Goal: Information Seeking & Learning: Learn about a topic

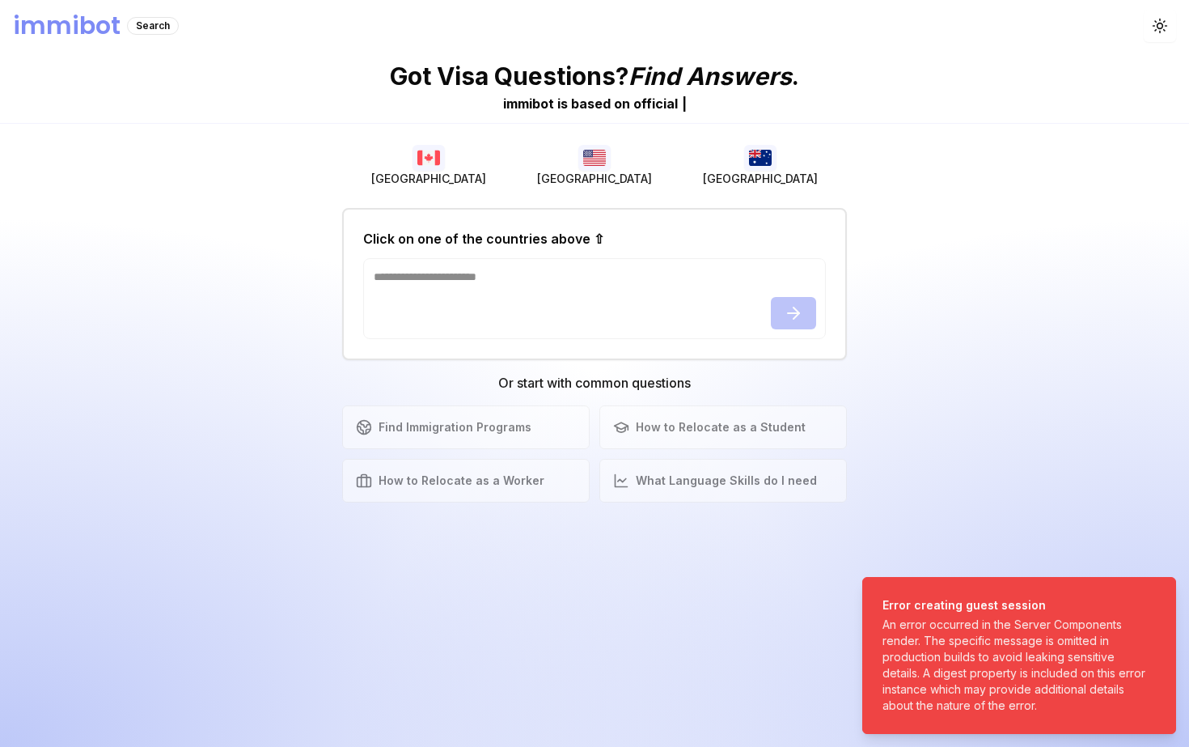
click at [1074, 680] on div "An error occurred in the Server Components render. The specific message is omit…" at bounding box center [1016, 665] width 267 height 97
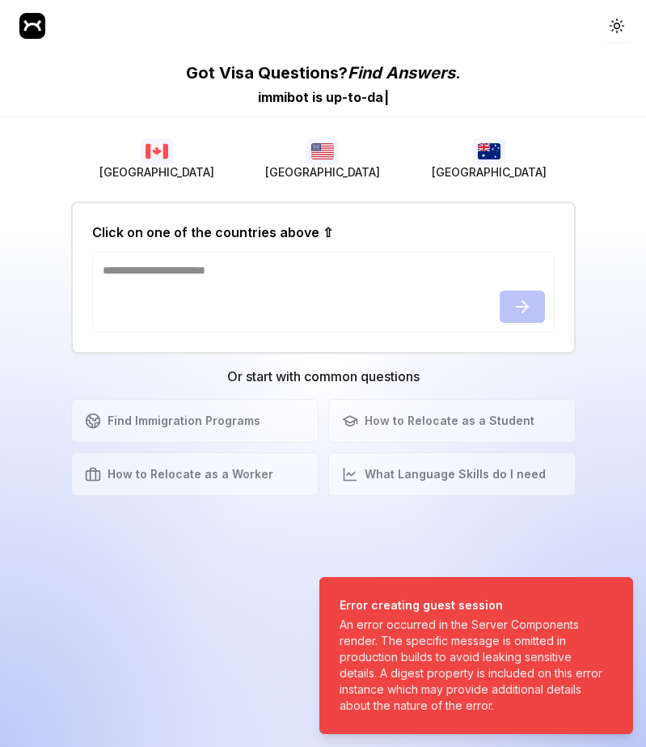
click at [21, 209] on div "Got Visa Questions? Find Answers . immibot is u p - t o - d a | [GEOGRAPHIC_DAT…" at bounding box center [323, 399] width 646 height 695
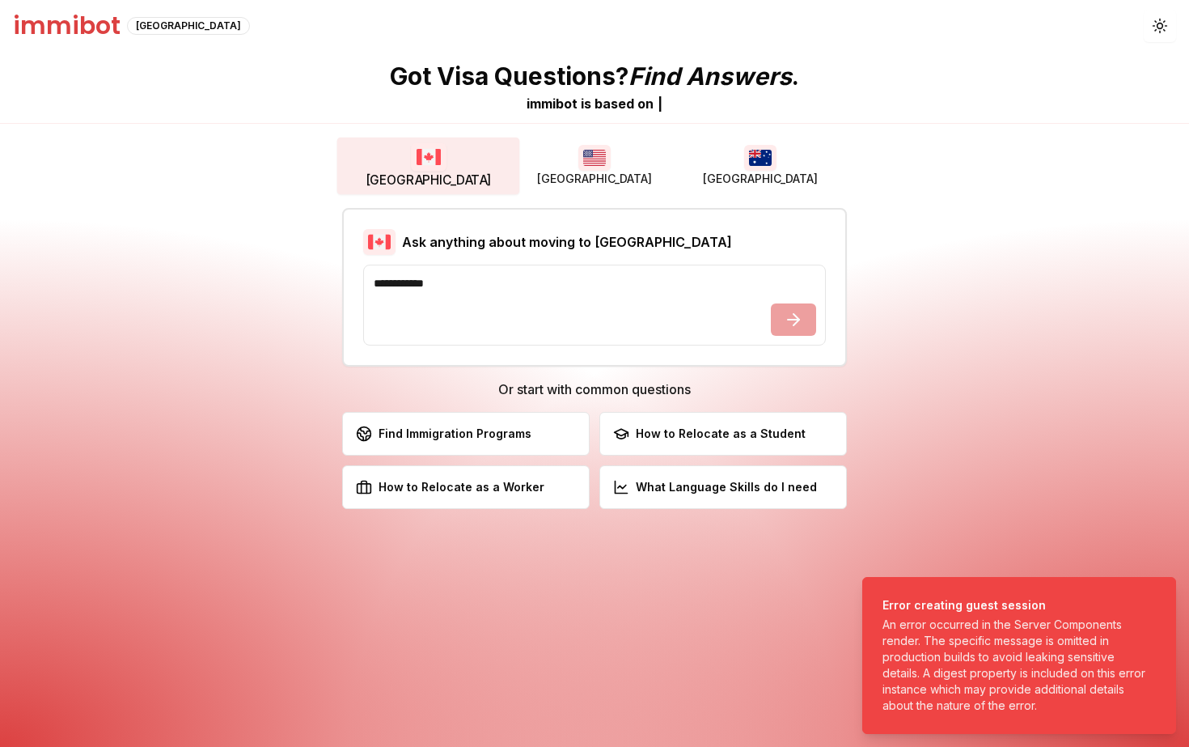
click at [446, 170] on button "[GEOGRAPHIC_DATA]" at bounding box center [428, 166] width 183 height 57
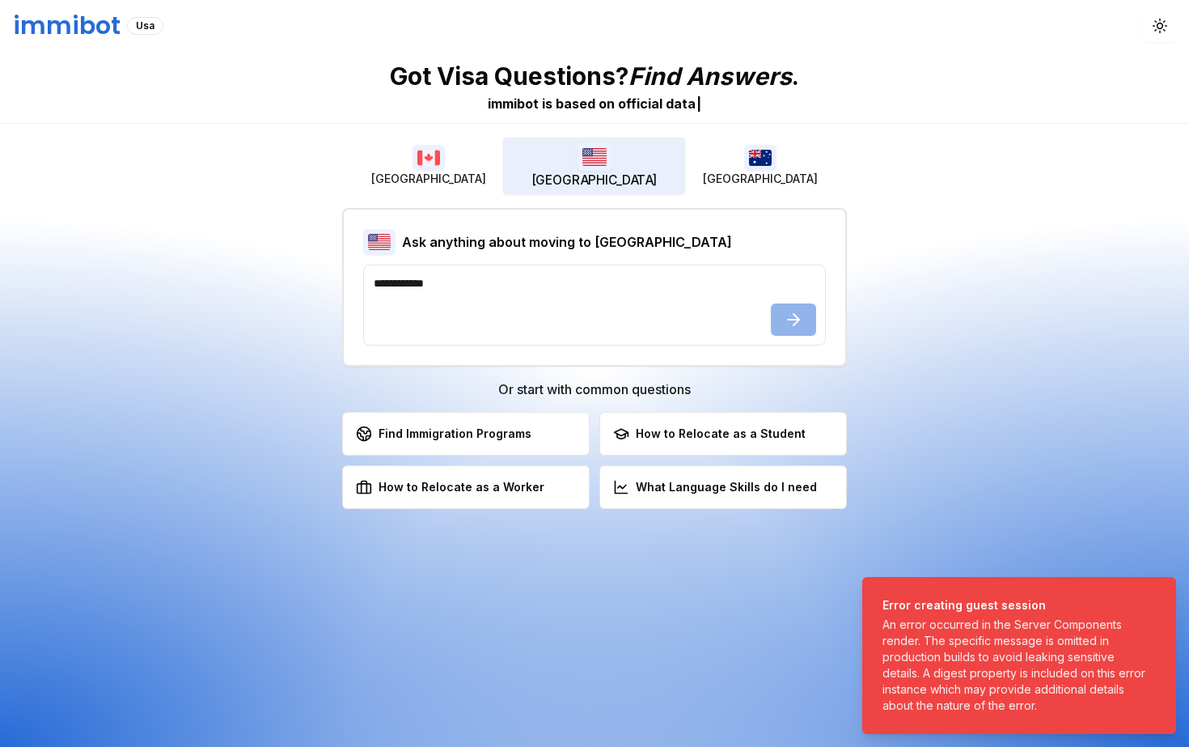
click at [569, 168] on button "[GEOGRAPHIC_DATA]" at bounding box center [594, 166] width 183 height 57
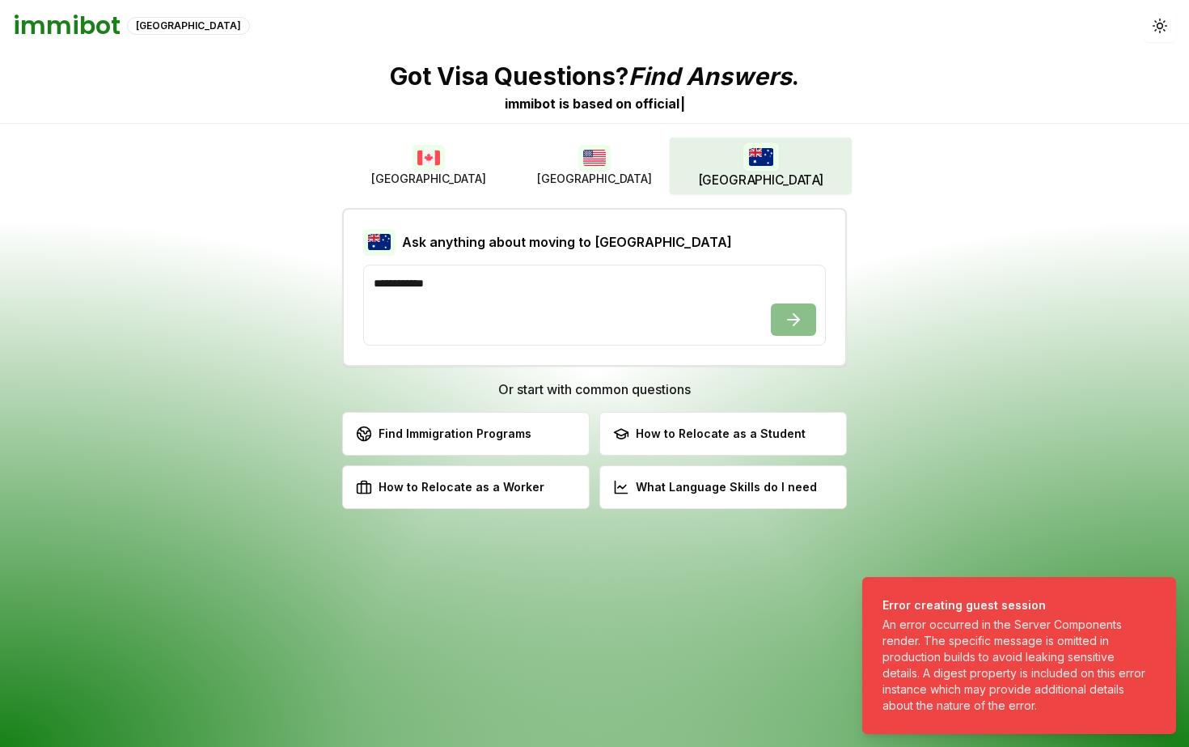
click at [759, 151] on img "button" at bounding box center [761, 156] width 36 height 28
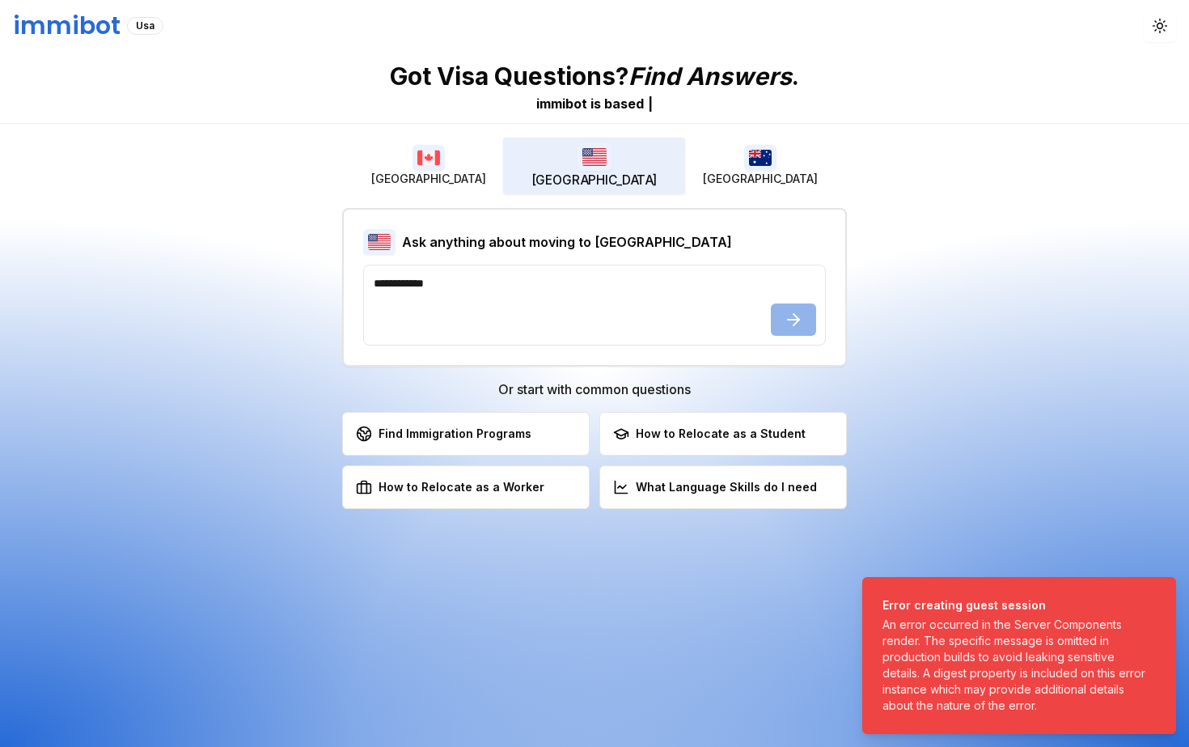
click at [598, 159] on img "button" at bounding box center [595, 156] width 36 height 28
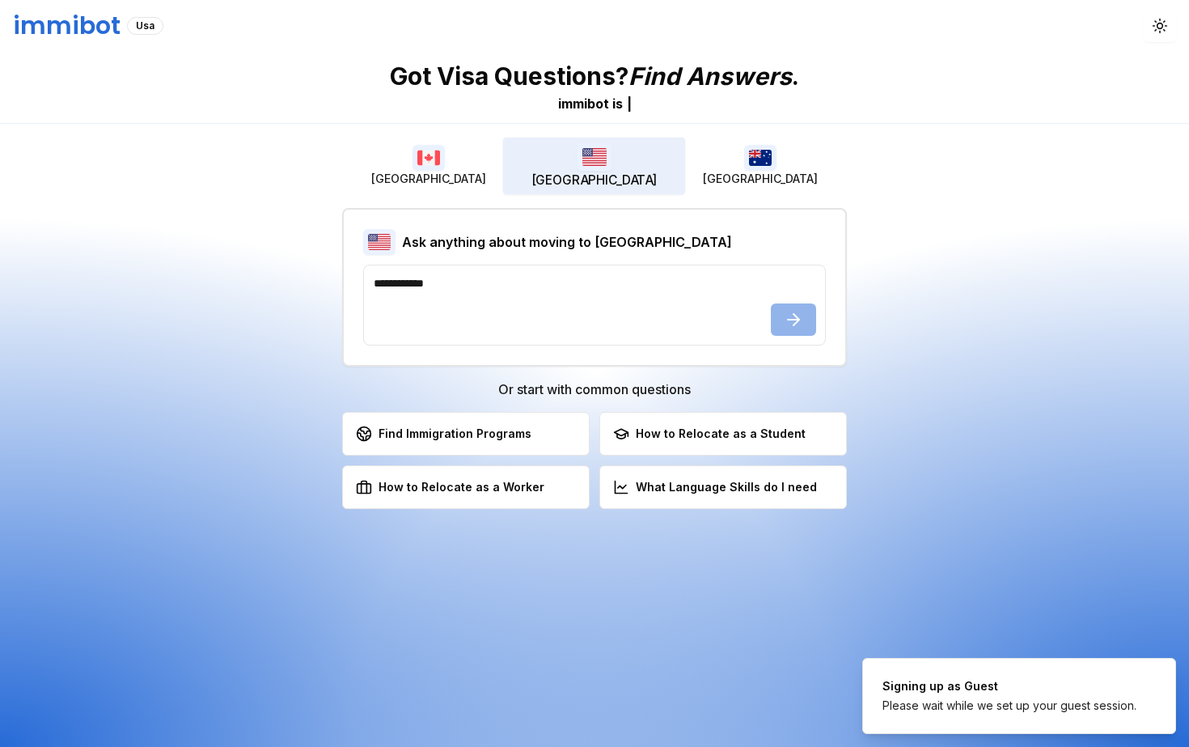
click at [430, 169] on img "button" at bounding box center [429, 158] width 32 height 26
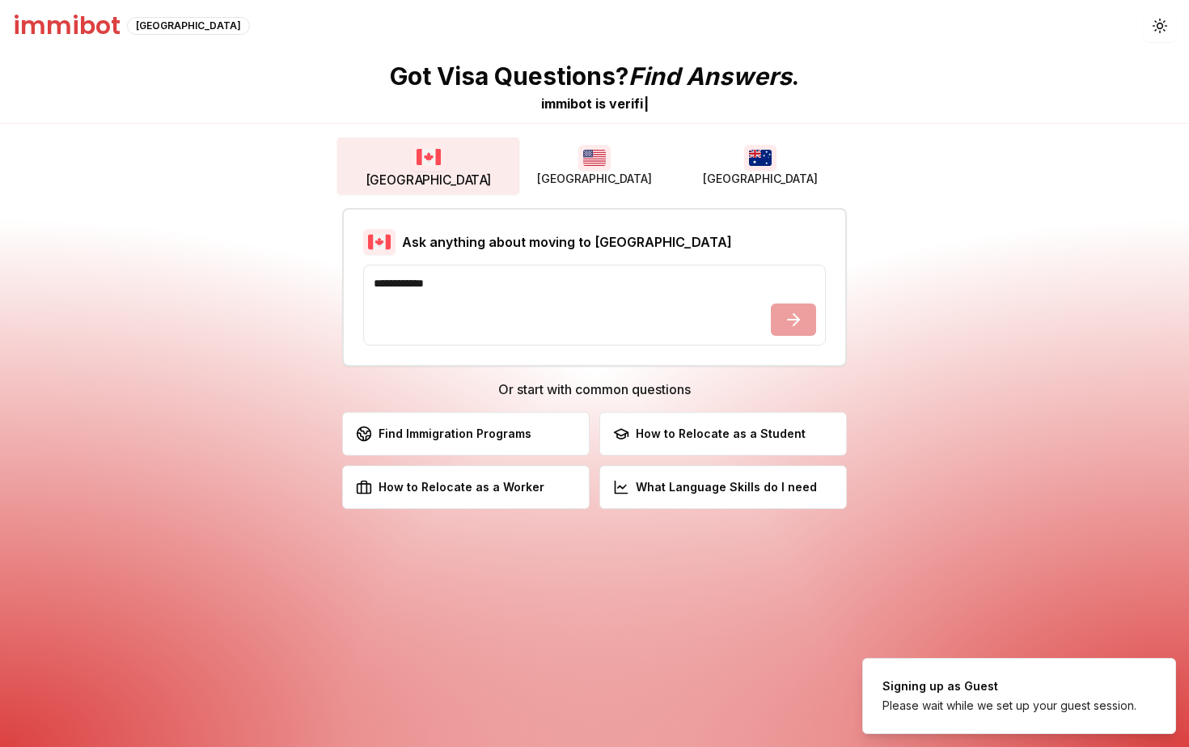
click at [553, 170] on button "[GEOGRAPHIC_DATA]" at bounding box center [594, 166] width 166 height 52
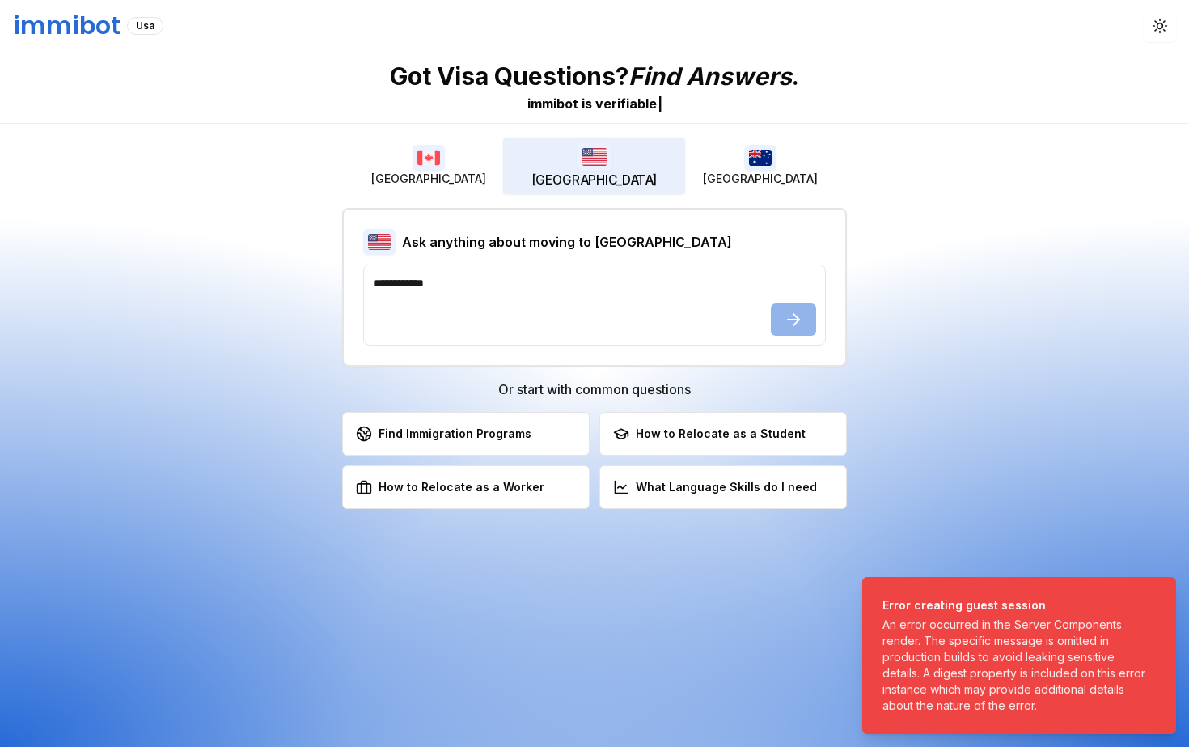
click at [739, 153] on button "[GEOGRAPHIC_DATA]" at bounding box center [761, 166] width 166 height 52
click at [589, 166] on img "button" at bounding box center [595, 156] width 36 height 28
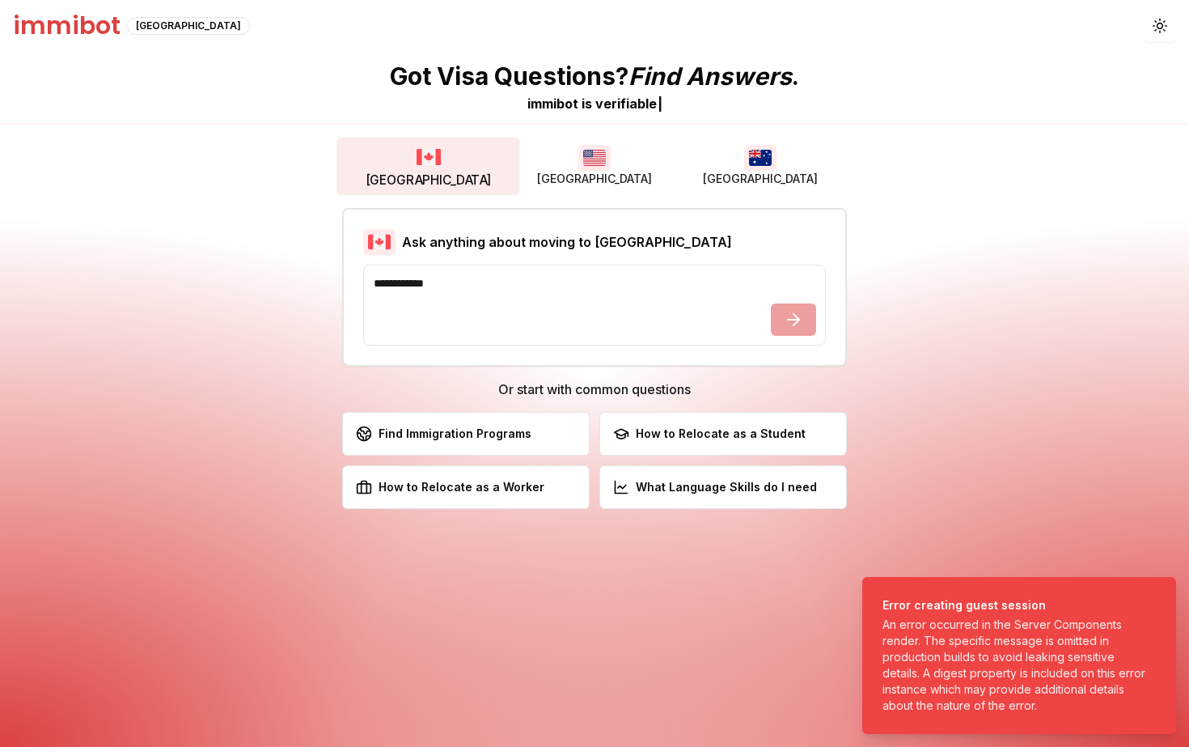
click at [450, 166] on button "[GEOGRAPHIC_DATA]" at bounding box center [428, 166] width 183 height 57
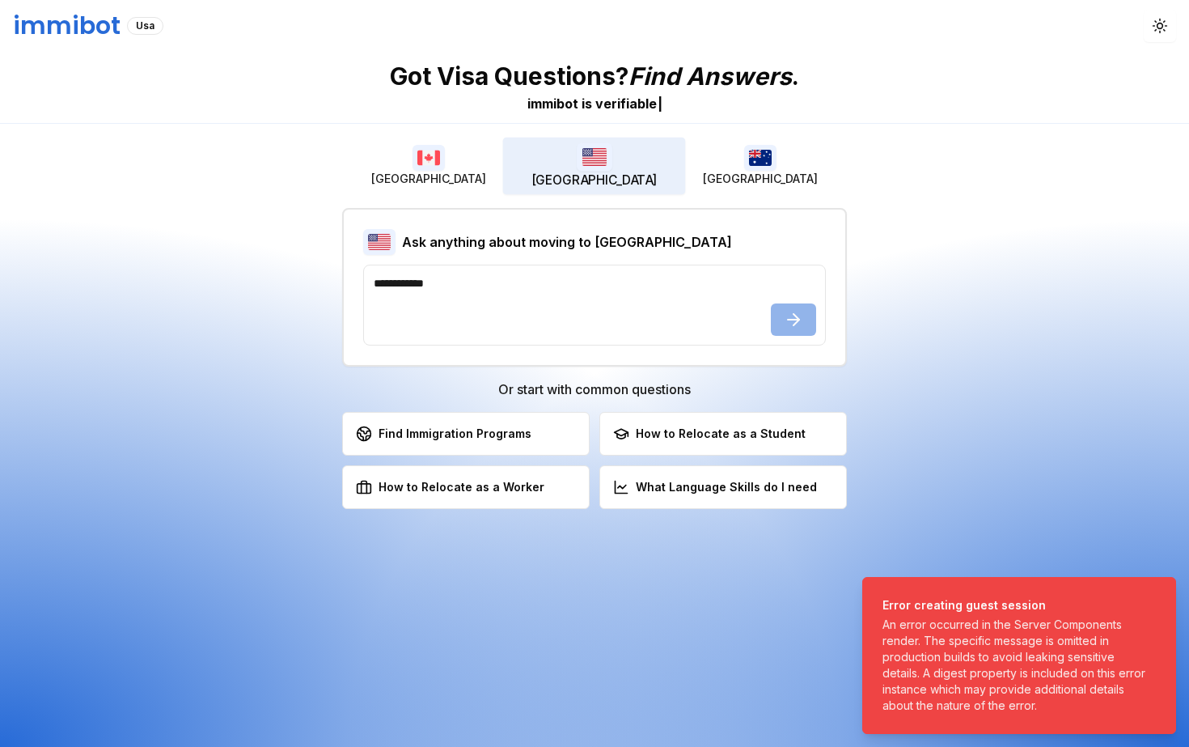
click at [560, 167] on button "[GEOGRAPHIC_DATA]" at bounding box center [594, 166] width 183 height 57
click at [755, 157] on img "button" at bounding box center [760, 158] width 32 height 26
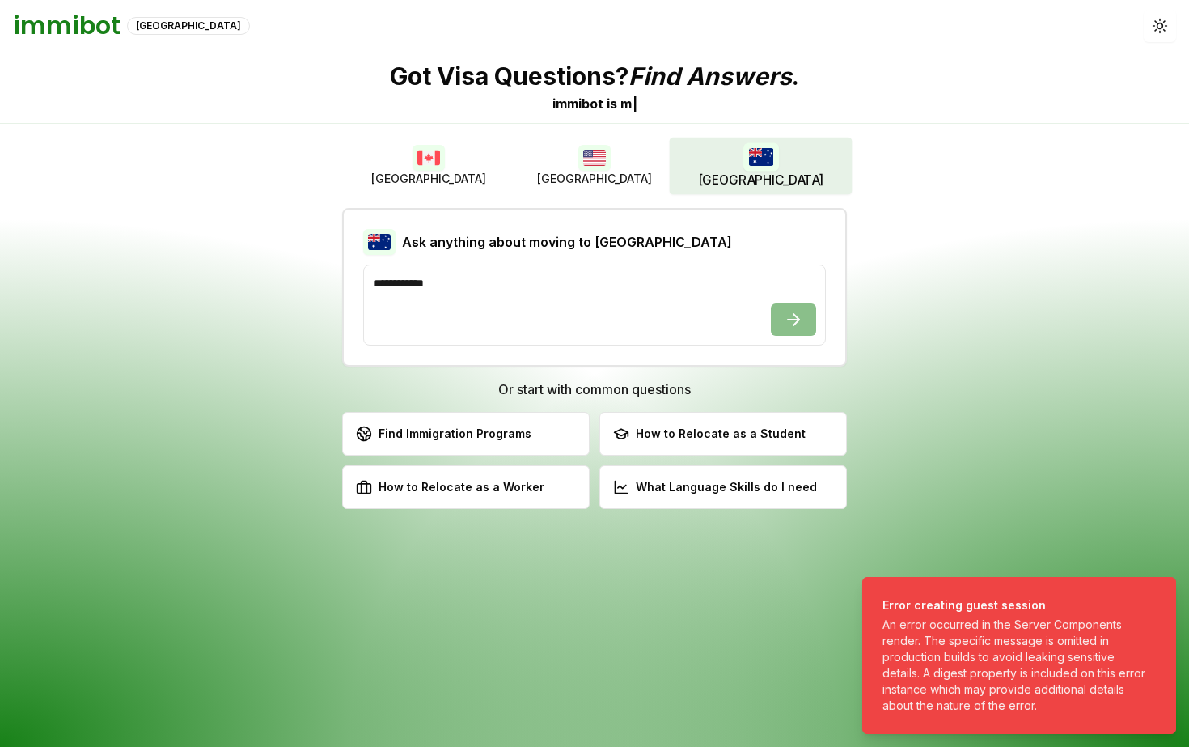
click at [553, 158] on button "[GEOGRAPHIC_DATA]" at bounding box center [594, 166] width 166 height 52
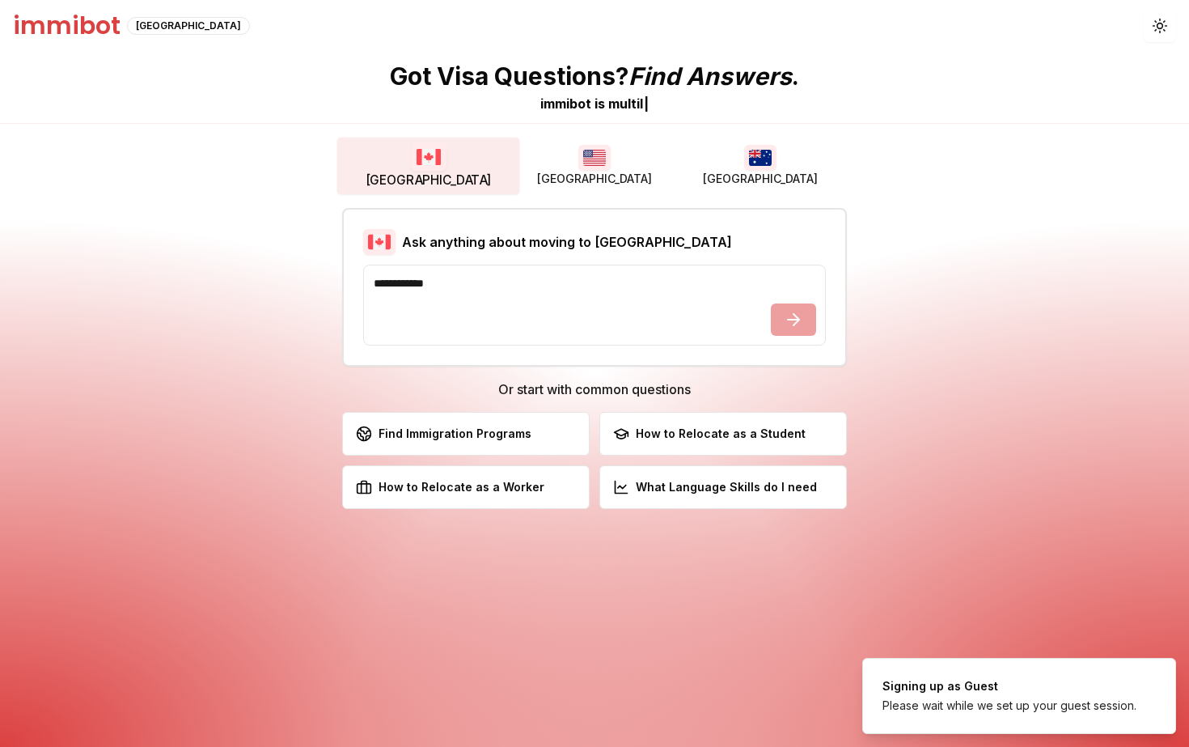
click at [370, 154] on button "[GEOGRAPHIC_DATA]" at bounding box center [428, 166] width 183 height 57
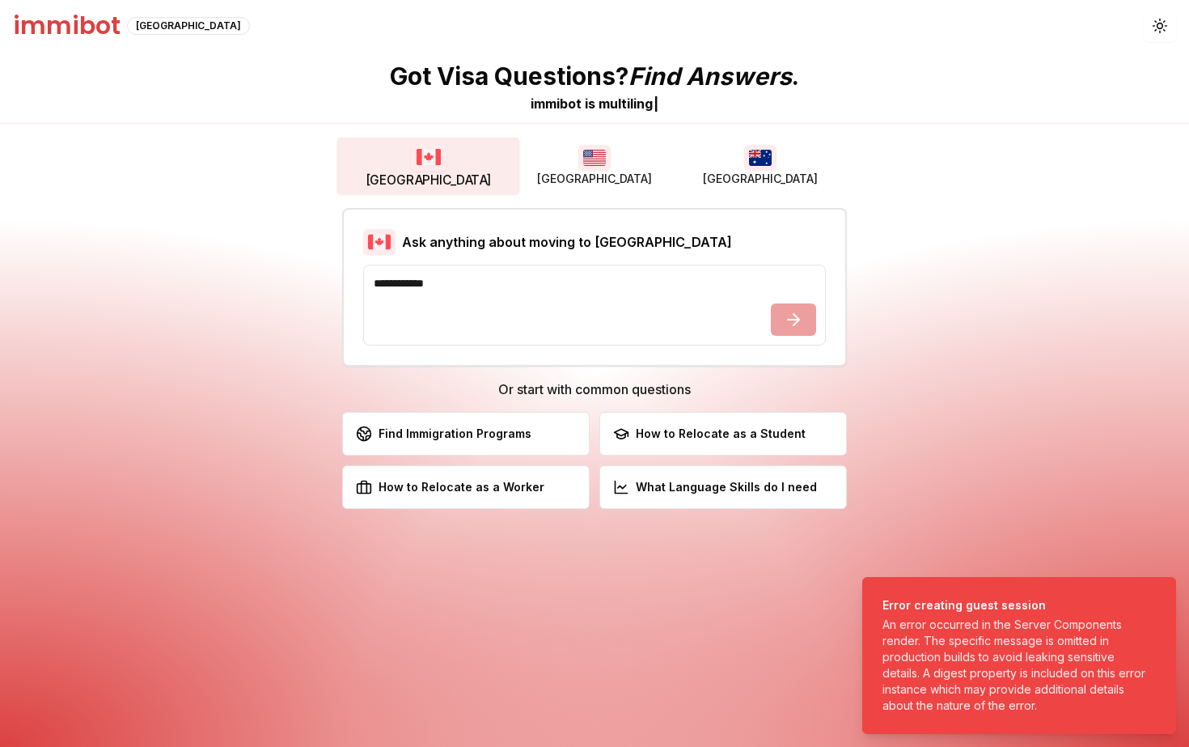
click at [494, 140] on button "[GEOGRAPHIC_DATA]" at bounding box center [428, 166] width 183 height 57
click at [575, 141] on button "[GEOGRAPHIC_DATA]" at bounding box center [594, 166] width 166 height 52
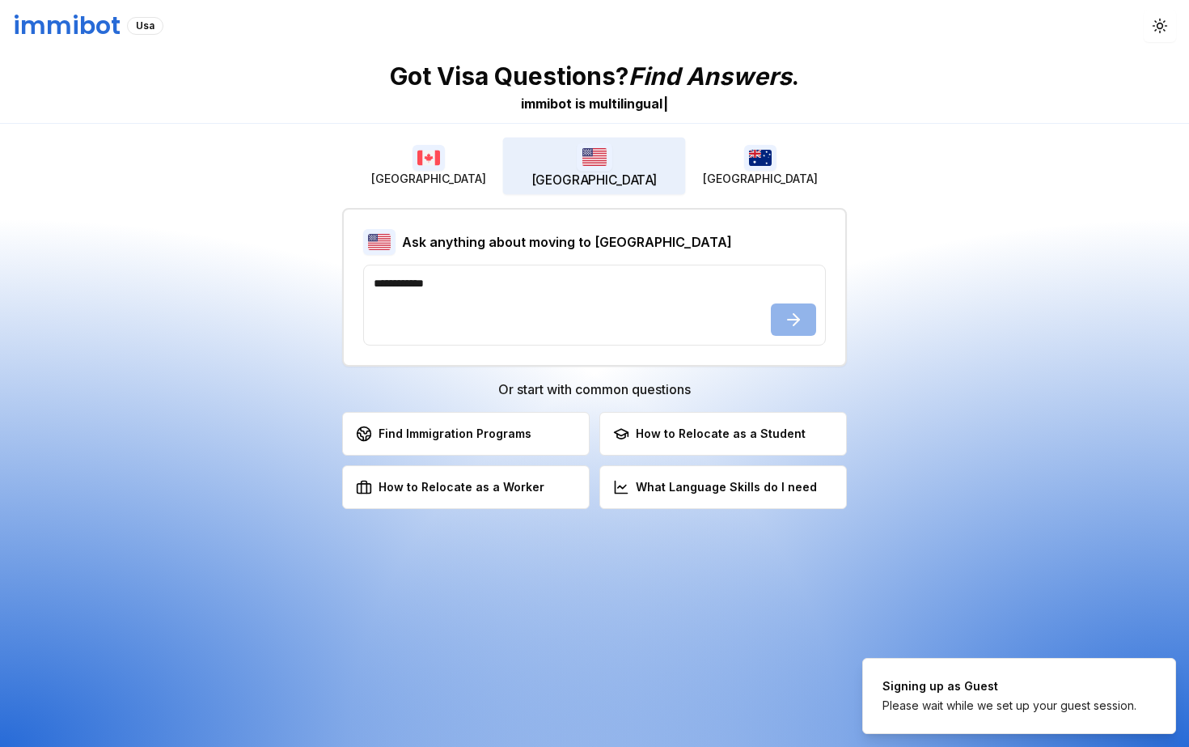
click at [837, 149] on button "[GEOGRAPHIC_DATA]" at bounding box center [761, 166] width 166 height 52
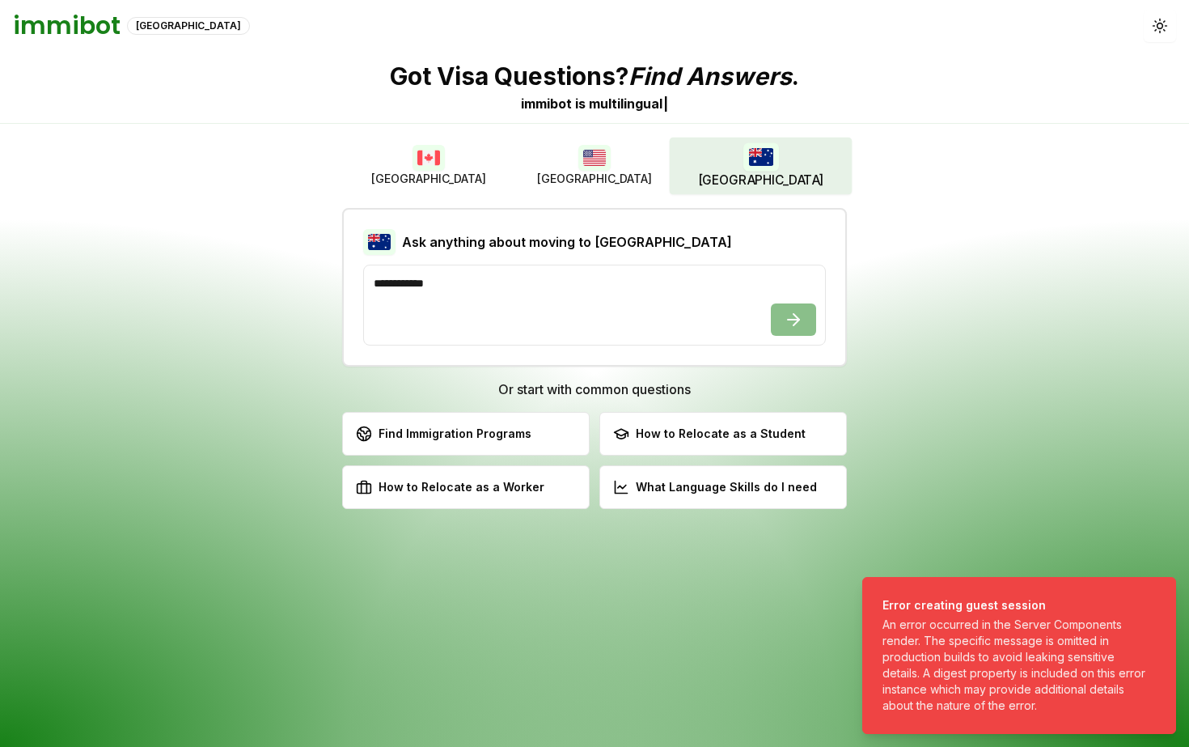
click at [1143, 36] on div "immibot Australia Toggle theme" at bounding box center [594, 26] width 1189 height 52
click at [1158, 29] on icon "button" at bounding box center [1159, 25] width 15 height 15
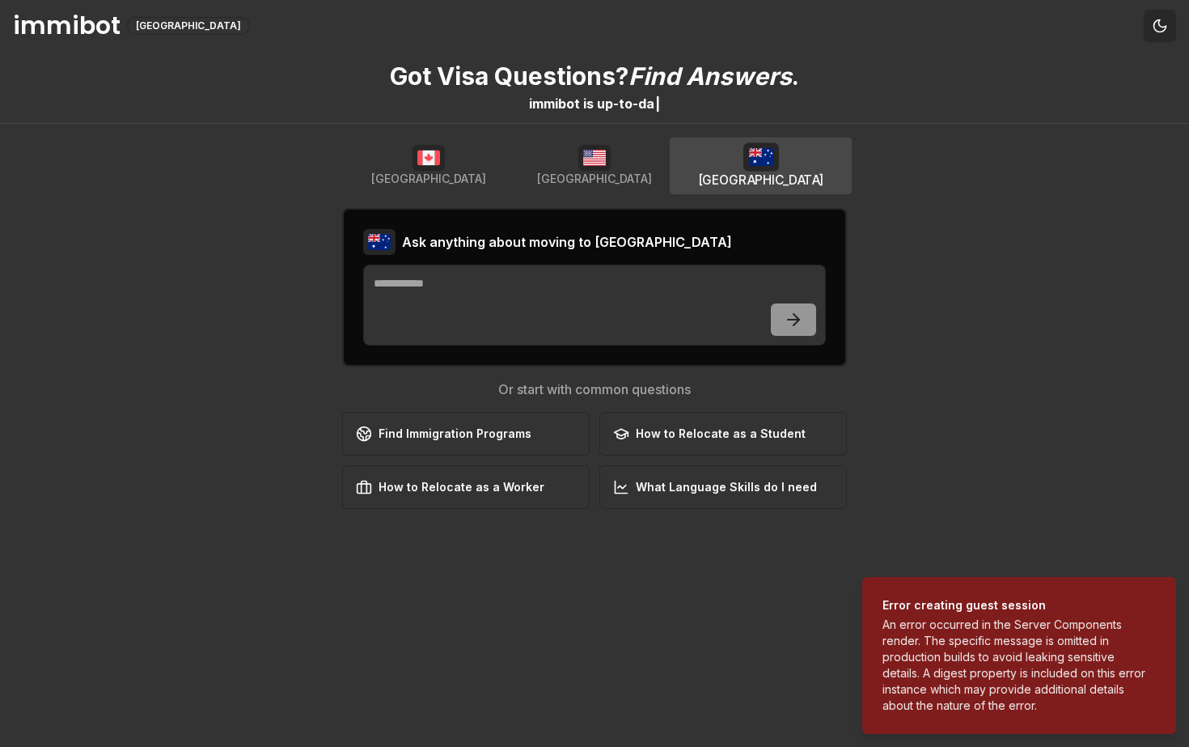
click at [1157, 29] on icon "button" at bounding box center [1159, 25] width 15 height 15
